Goal: Information Seeking & Learning: Learn about a topic

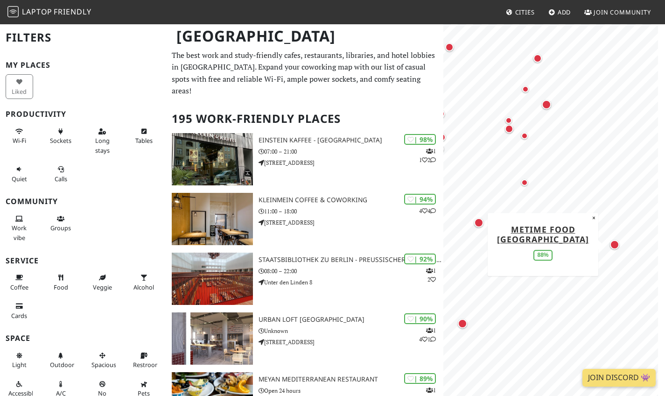
click at [616, 245] on div "Map marker" at bounding box center [614, 244] width 9 height 9
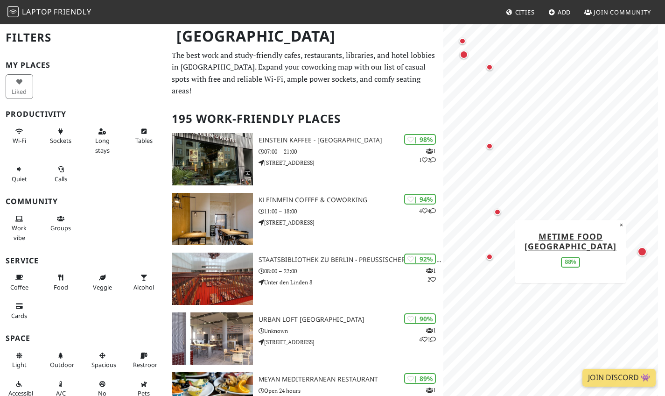
click at [640, 252] on div "Map marker" at bounding box center [642, 251] width 9 height 9
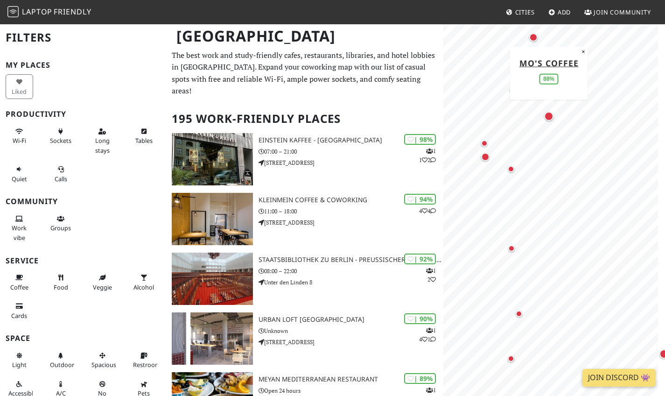
click at [549, 118] on div "Map marker" at bounding box center [548, 116] width 9 height 9
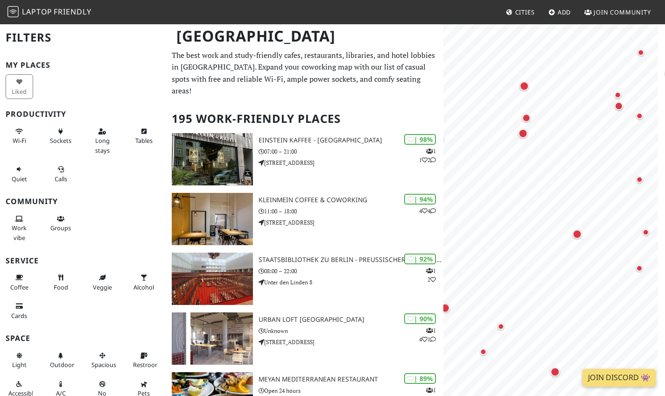
click at [665, 169] on html "Laptop Friendly Cities Add Join Community Berlin Filters My Places Liked Produc…" at bounding box center [332, 198] width 665 height 396
click at [528, 117] on div "Map marker" at bounding box center [526, 117] width 8 height 8
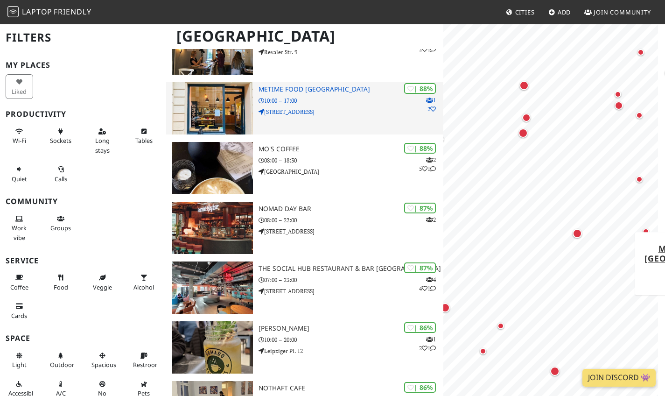
scroll to position [602, 0]
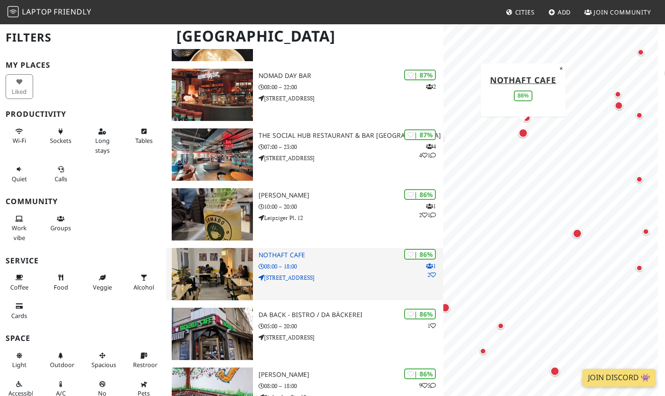
click at [303, 262] on p "08:00 – 18:00" at bounding box center [351, 266] width 185 height 9
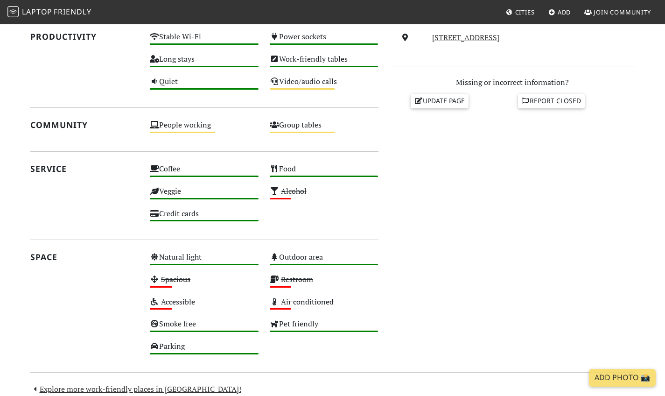
scroll to position [364, 0]
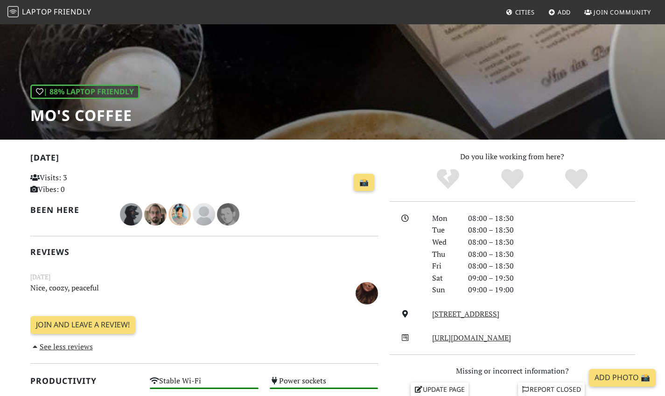
scroll to position [77, 0]
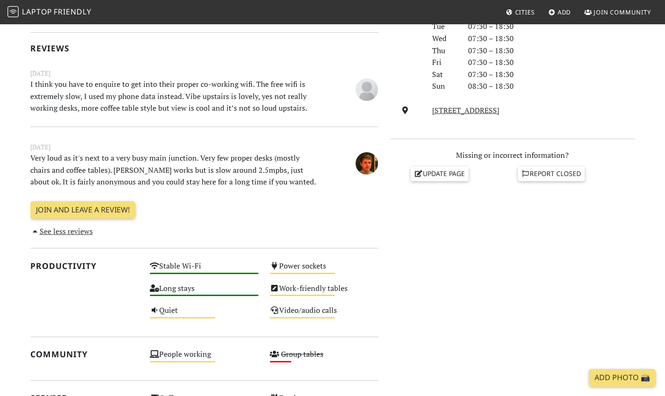
scroll to position [282, 0]
